Goal: Task Accomplishment & Management: Manage account settings

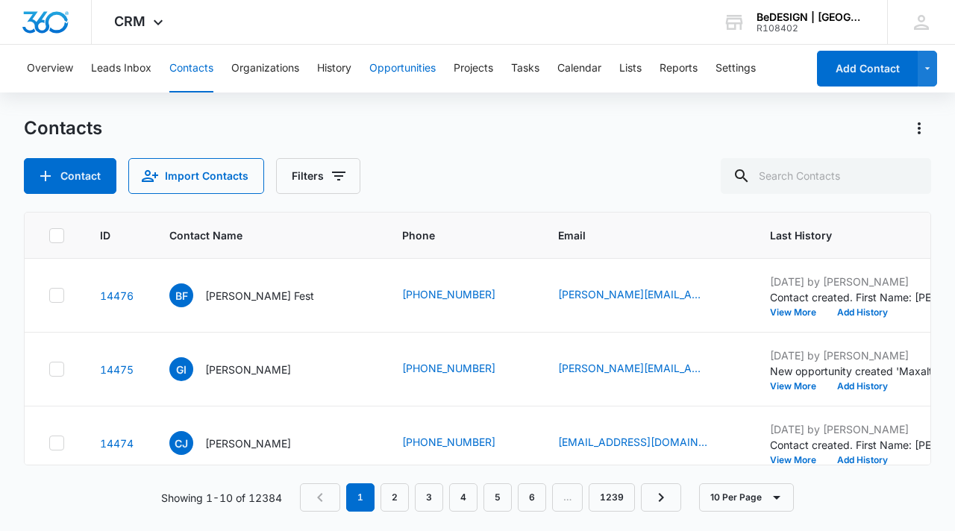
click at [395, 72] on button "Opportunities" at bounding box center [402, 69] width 66 height 48
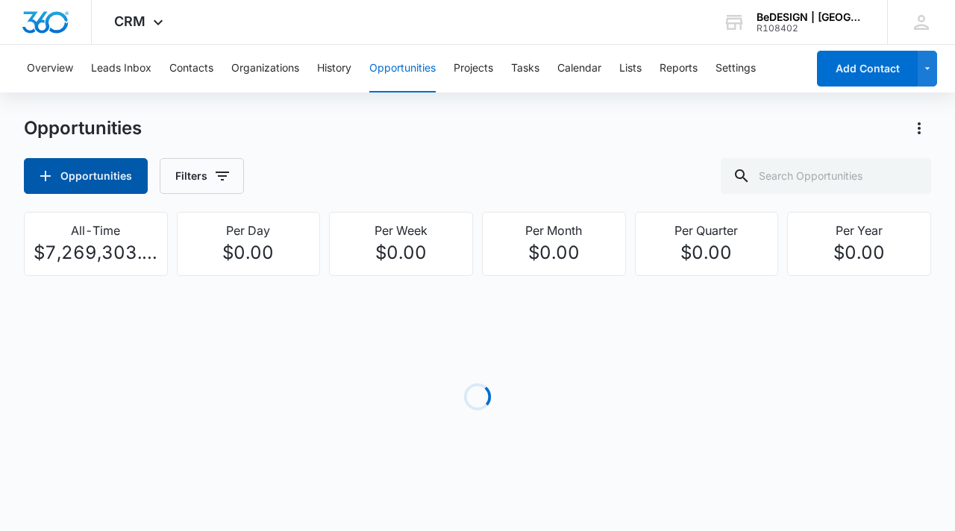
click at [92, 176] on button "Opportunities" at bounding box center [86, 176] width 124 height 36
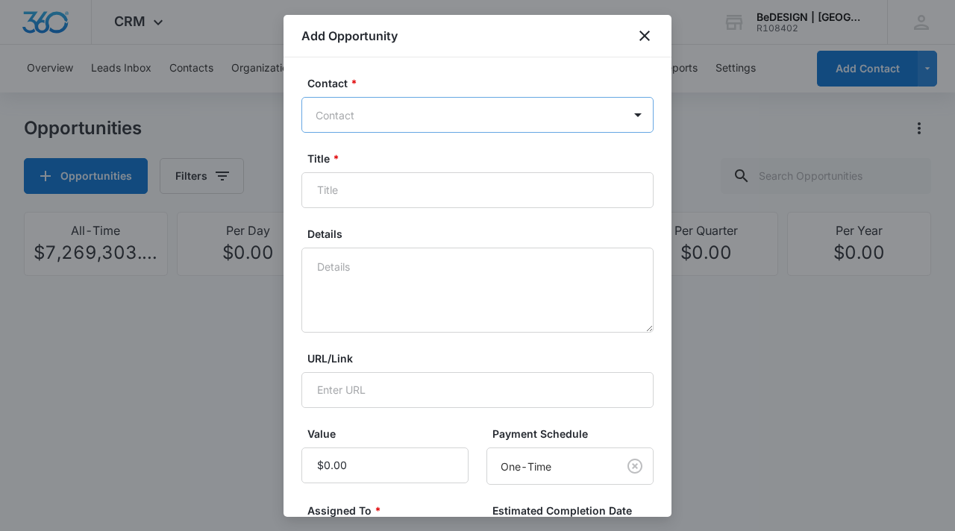
click at [418, 123] on div at bounding box center [469, 115] width 306 height 19
type input "[PERSON_NAME]"
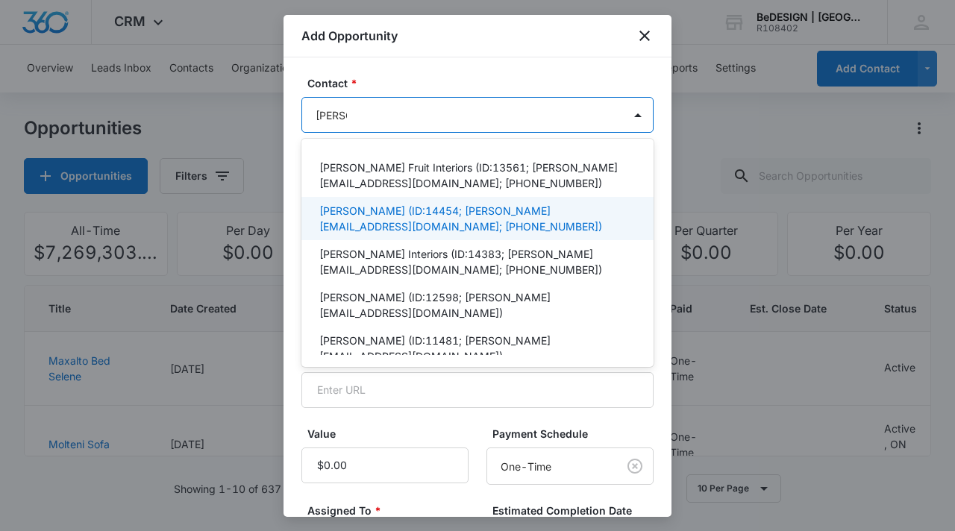
click at [392, 214] on p "[PERSON_NAME] (ID:14454; [PERSON_NAME][EMAIL_ADDRESS][DOMAIN_NAME]; [PHONE_NUMB…" at bounding box center [475, 218] width 313 height 31
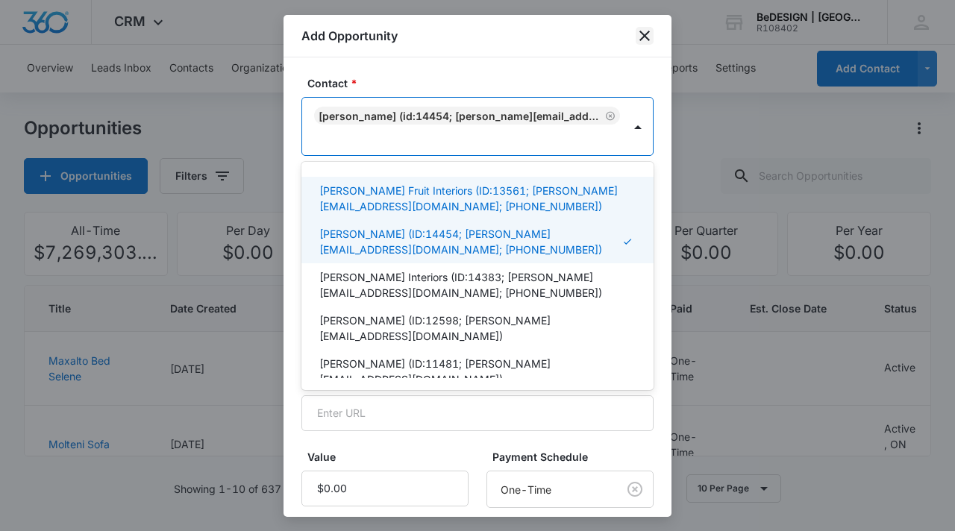
click at [651, 29] on icon "close" at bounding box center [645, 36] width 18 height 18
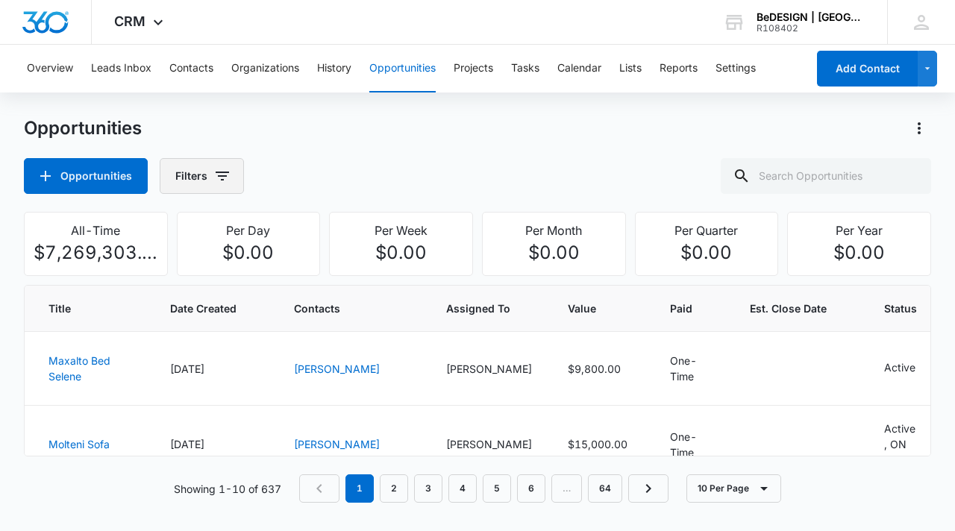
click at [221, 175] on icon "button" at bounding box center [222, 176] width 18 height 18
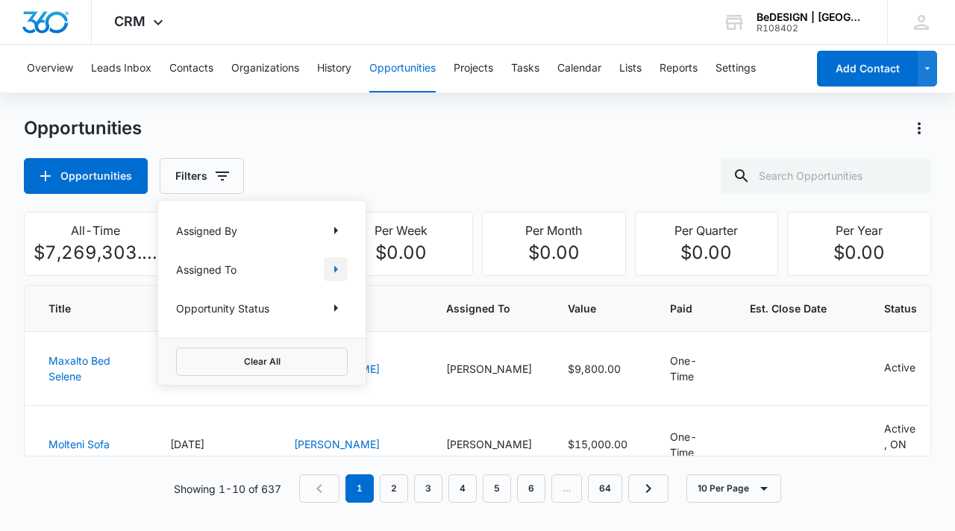
click at [339, 271] on icon "Show Assigned To filters" at bounding box center [336, 269] width 18 height 18
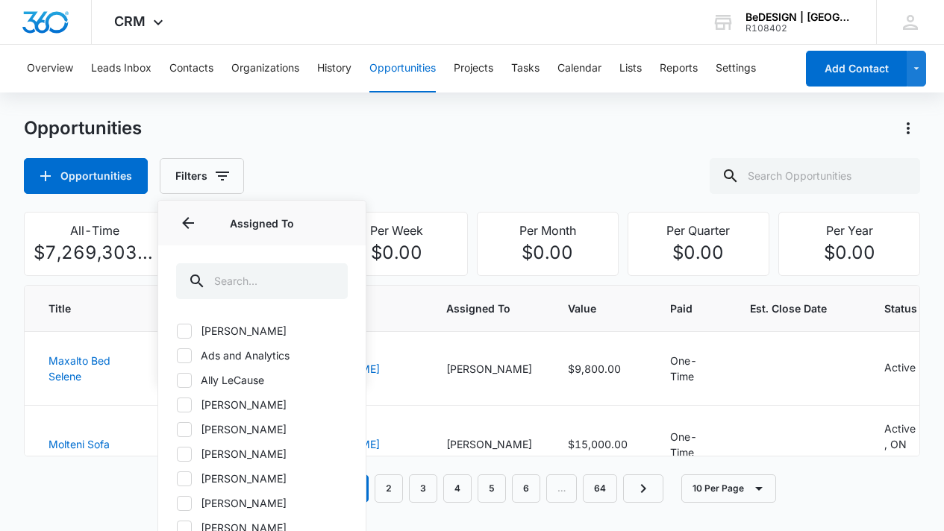
click at [183, 524] on icon at bounding box center [184, 528] width 13 height 13
click at [177, 528] on input "[PERSON_NAME]" at bounding box center [176, 528] width 1 height 1
checkbox input "true"
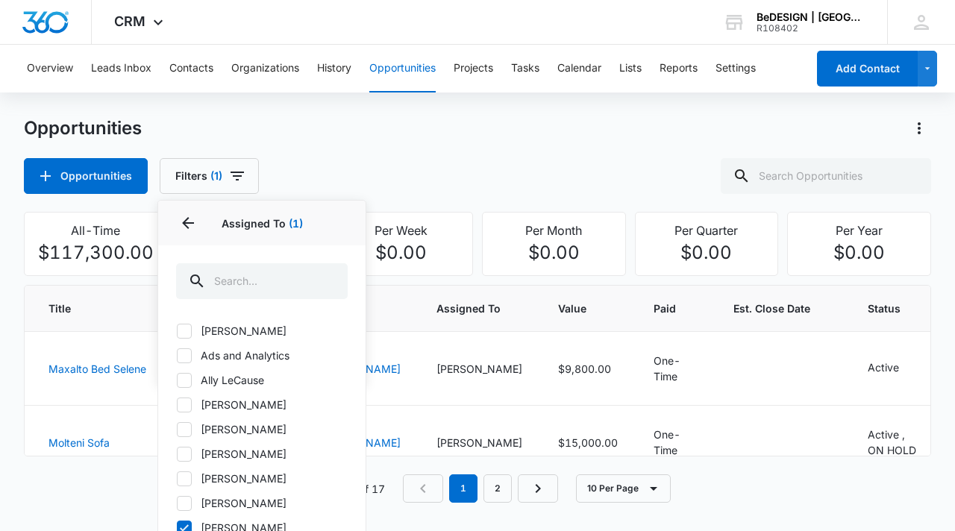
click at [428, 137] on div "Opportunities" at bounding box center [477, 128] width 907 height 24
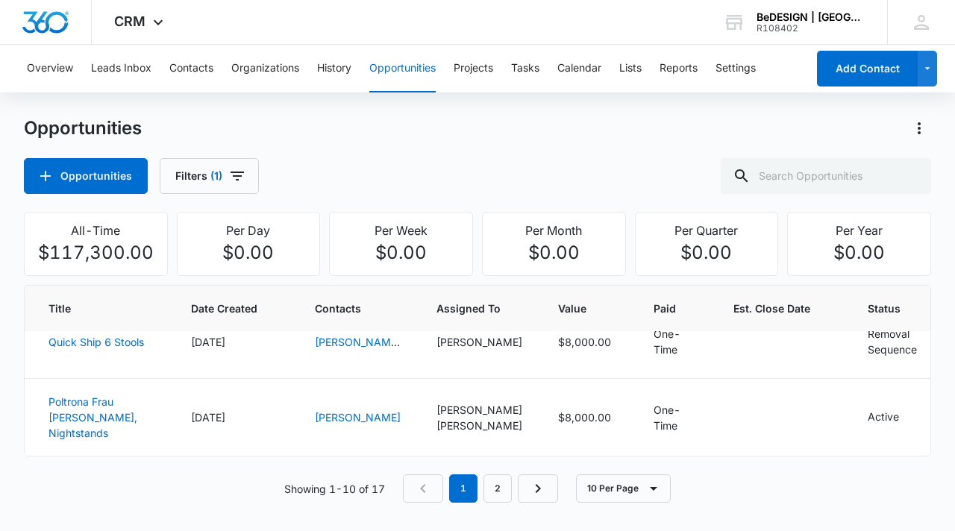
scroll to position [660, 0]
click at [910, 411] on icon "- - Select to Edit Field" at bounding box center [916, 417] width 13 height 13
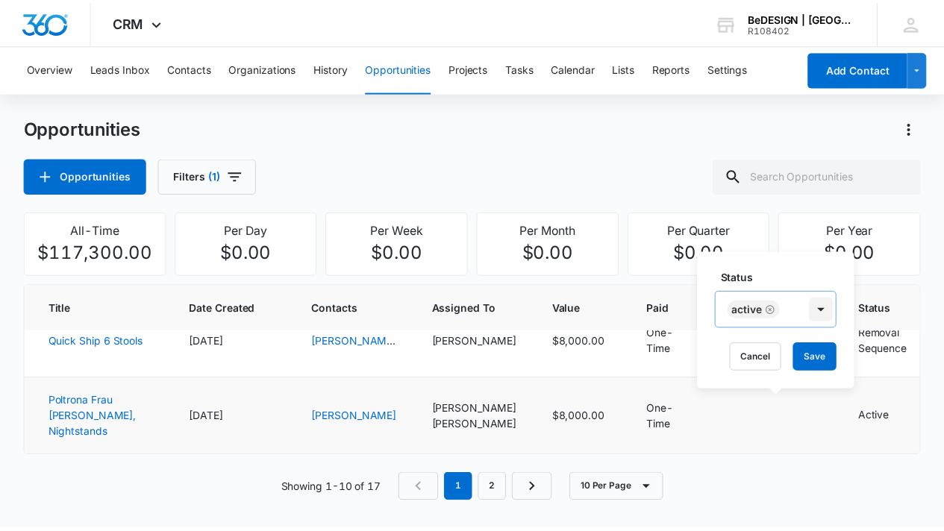
scroll to position [18, 0]
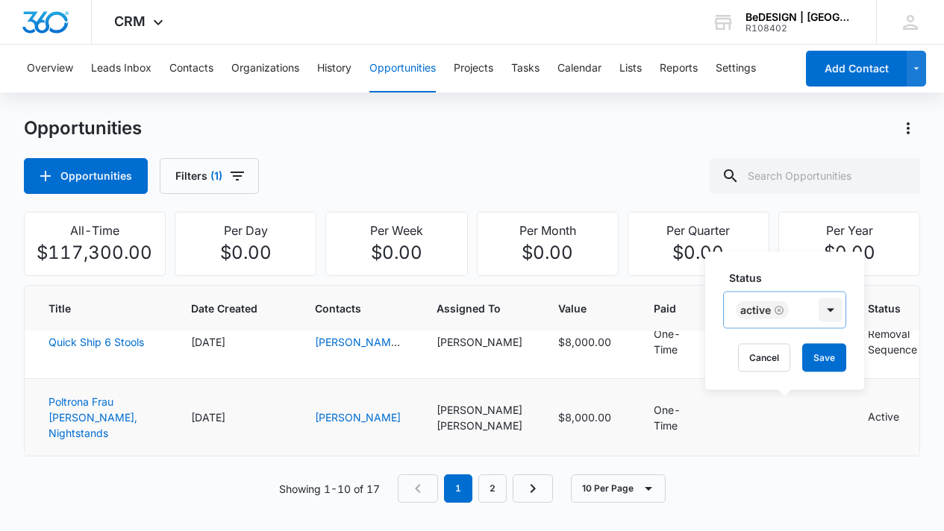
click at [833, 309] on div at bounding box center [831, 310] width 30 height 36
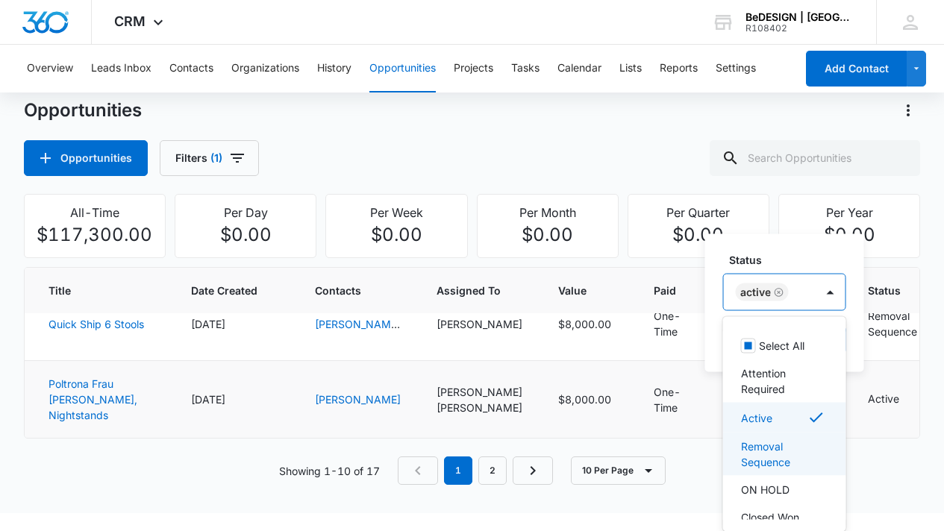
click at [777, 439] on p "Removal Sequence" at bounding box center [783, 454] width 84 height 31
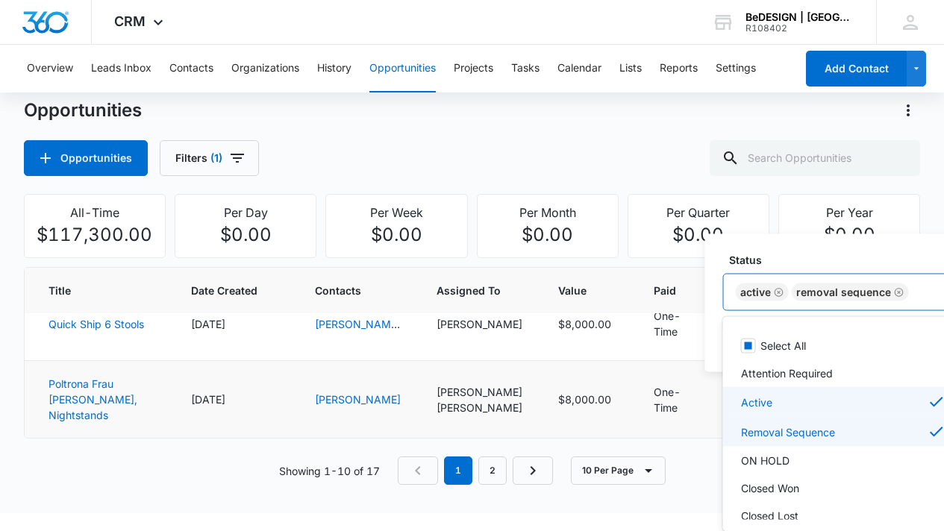
scroll to position [13, 0]
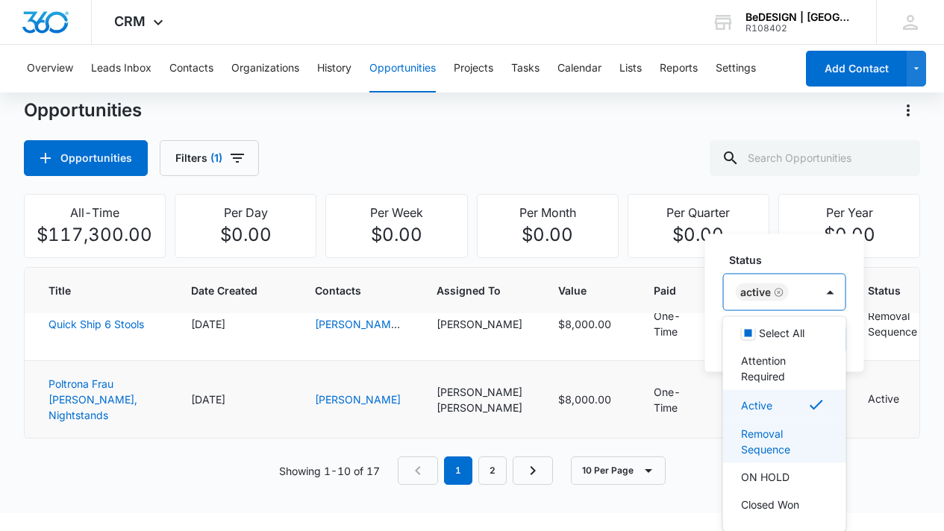
click at [786, 445] on p "Removal Sequence" at bounding box center [783, 441] width 84 height 31
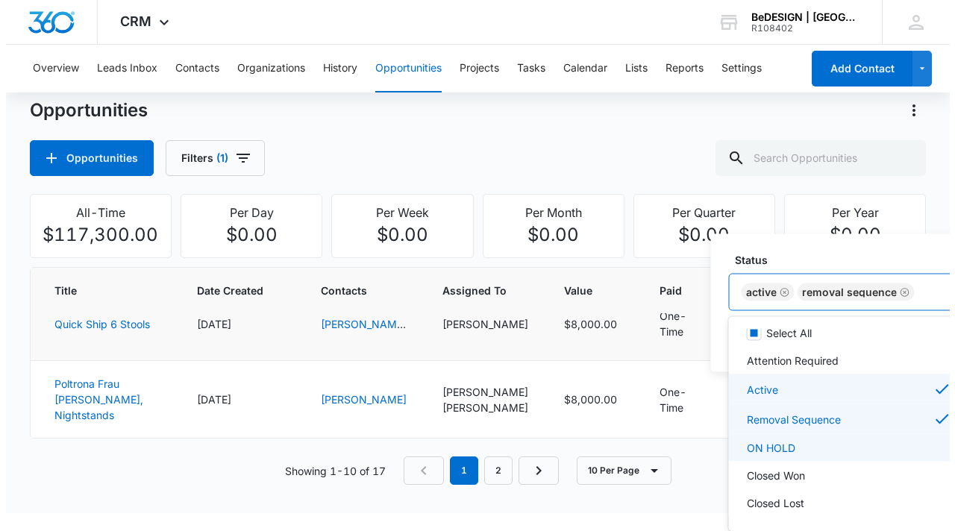
scroll to position [0, 0]
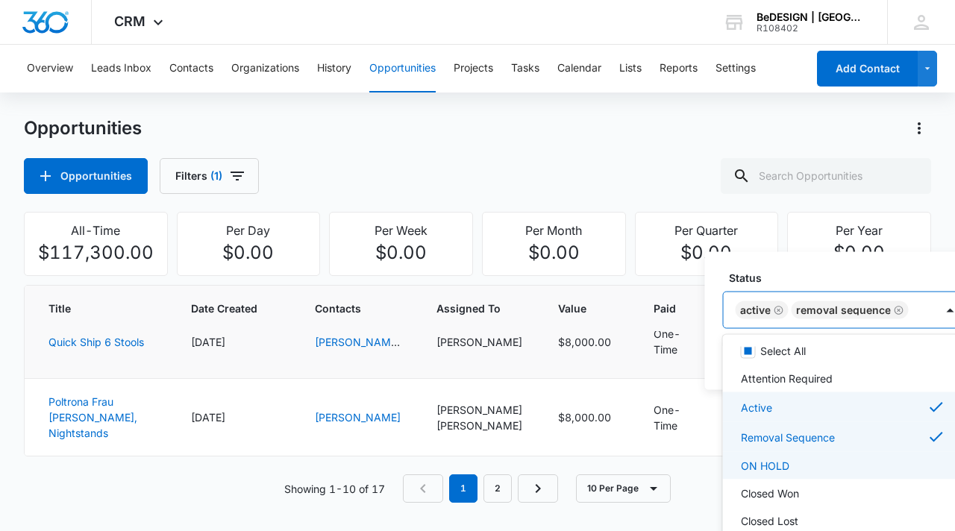
click at [716, 347] on td at bounding box center [783, 342] width 134 height 74
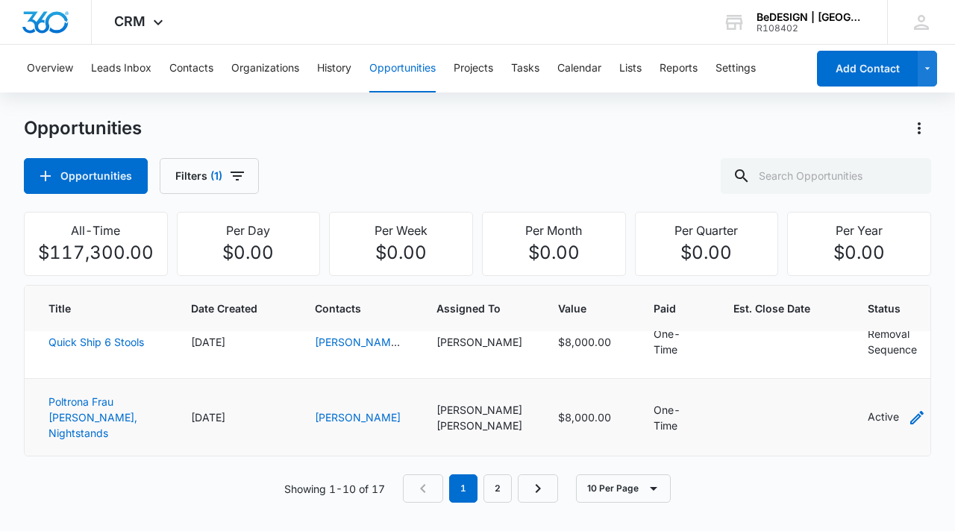
click at [910, 411] on icon "- - Select to Edit Field" at bounding box center [916, 417] width 13 height 13
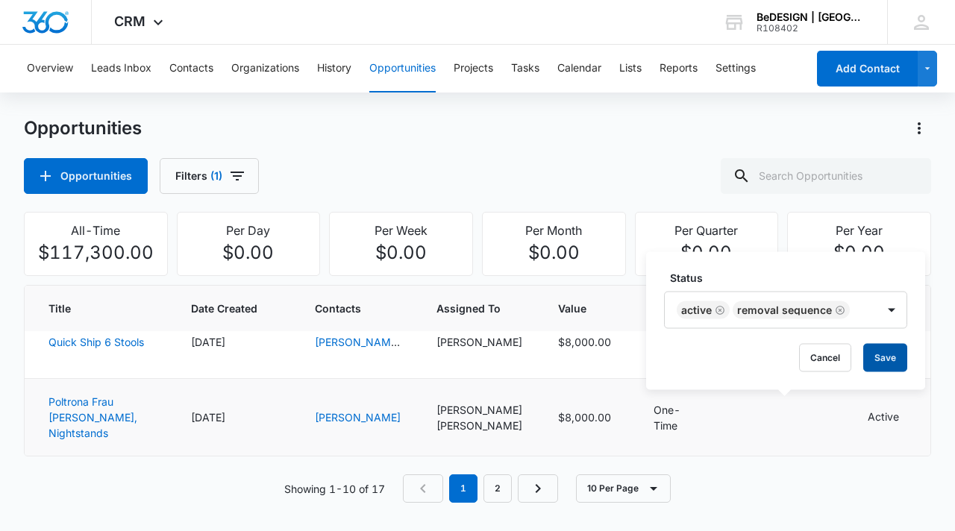
click at [898, 357] on button "Save" at bounding box center [885, 358] width 44 height 28
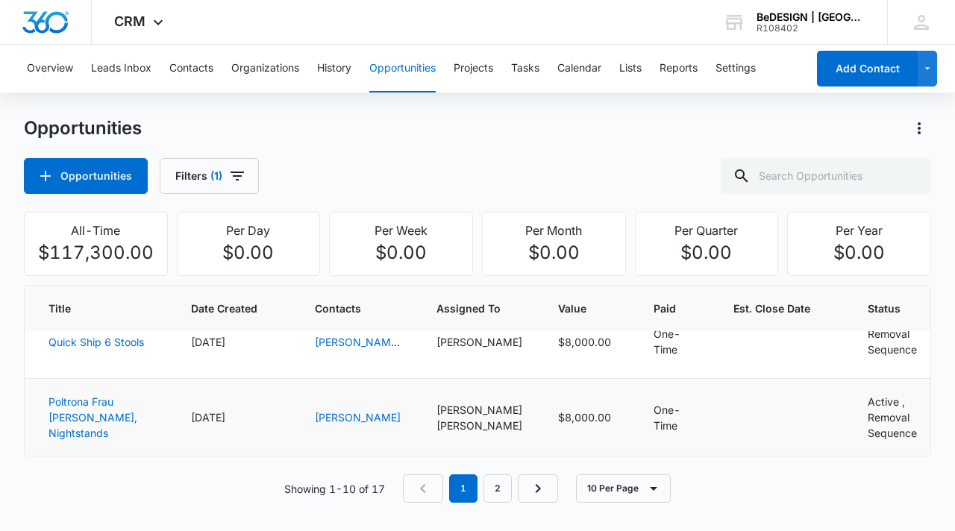
drag, startPoint x: 330, startPoint y: 395, endPoint x: 335, endPoint y: 437, distance: 42.8
click at [335, 437] on tr "Poltrona Frau [PERSON_NAME], Nightstands [DATE] [PERSON_NAME] [PERSON_NAME] [PE…" at bounding box center [649, 418] width 1249 height 78
click at [314, 379] on td "[PERSON_NAME]" at bounding box center [358, 418] width 122 height 78
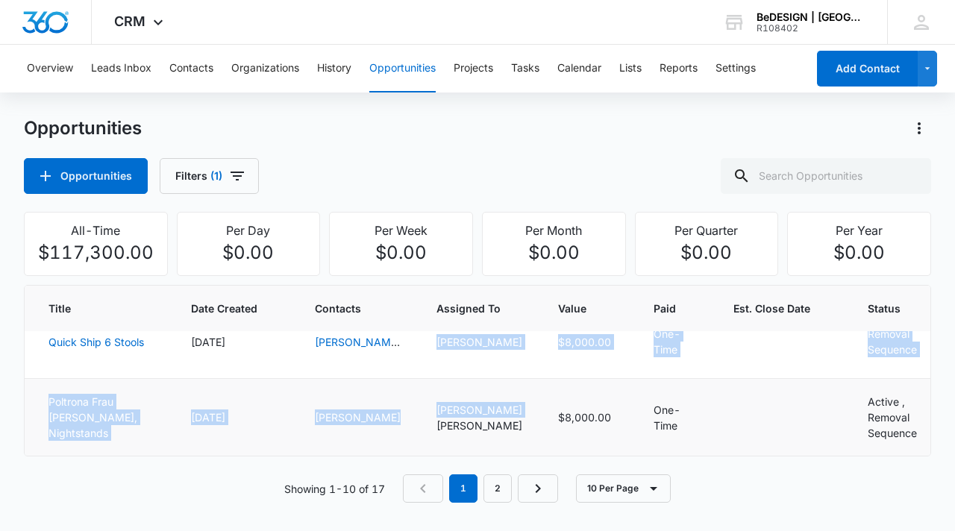
drag, startPoint x: 319, startPoint y: 359, endPoint x: 331, endPoint y: 405, distance: 47.8
click at [331, 405] on tbody "Maxalto Bed Selene [DATE] [PERSON_NAME] [PERSON_NAME] $9,800.00 One-Time Active…" at bounding box center [649, 85] width 1249 height 742
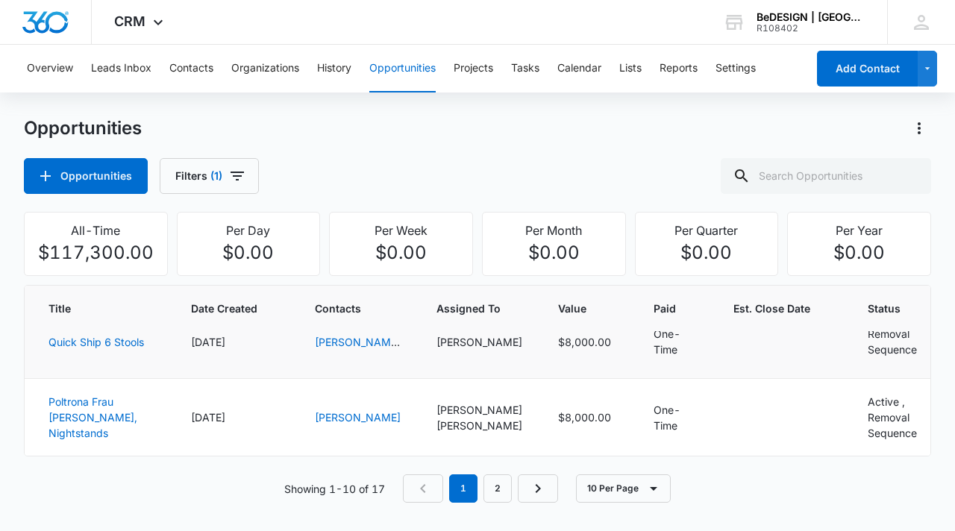
click at [326, 360] on td "[PERSON_NAME] Design" at bounding box center [358, 342] width 122 height 74
